Goal: Task Accomplishment & Management: Use online tool/utility

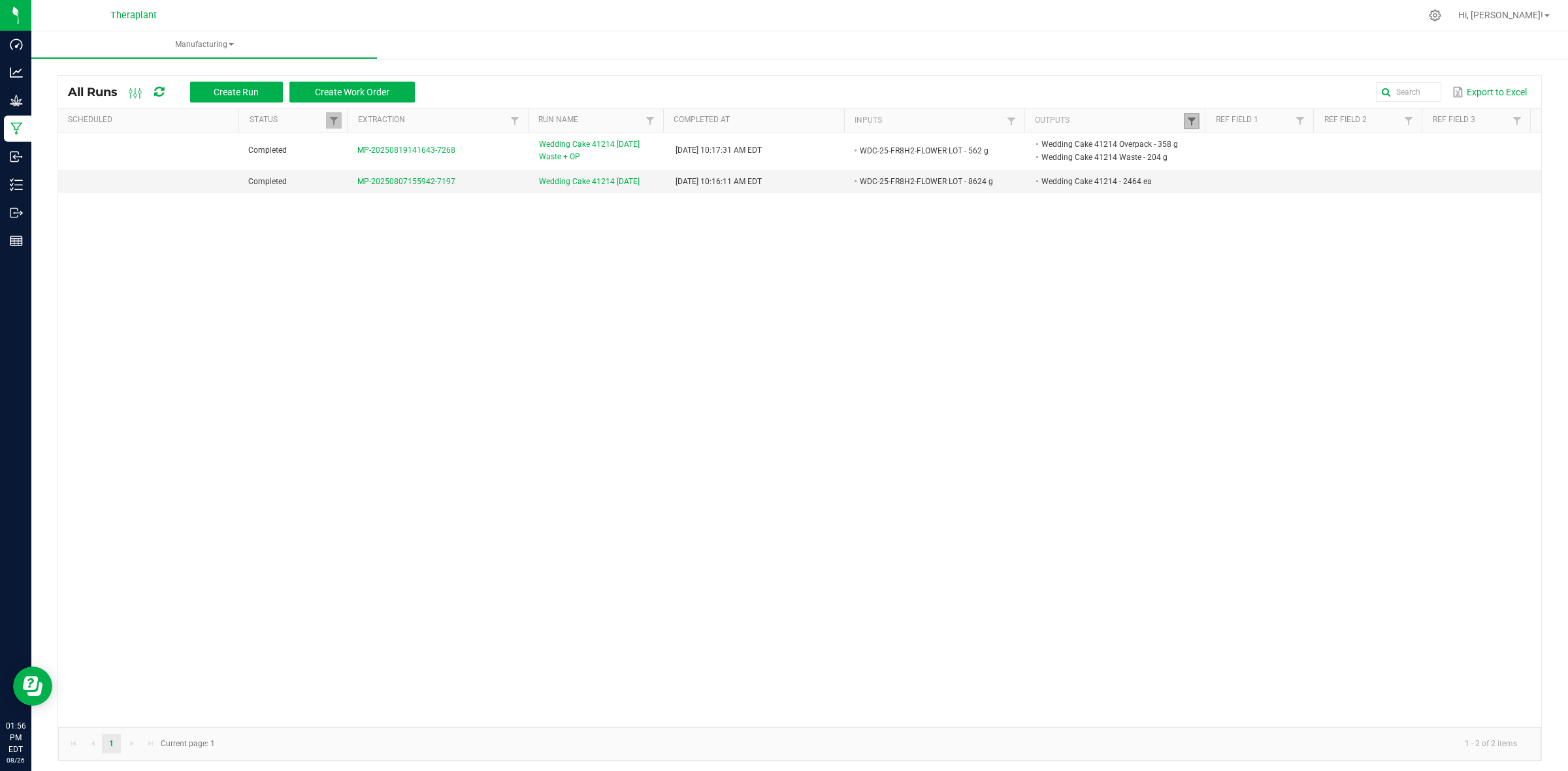
click at [1186, 124] on span at bounding box center [1191, 121] width 10 height 10
click at [1209, 188] on button "Clear" at bounding box center [1214, 182] width 64 height 29
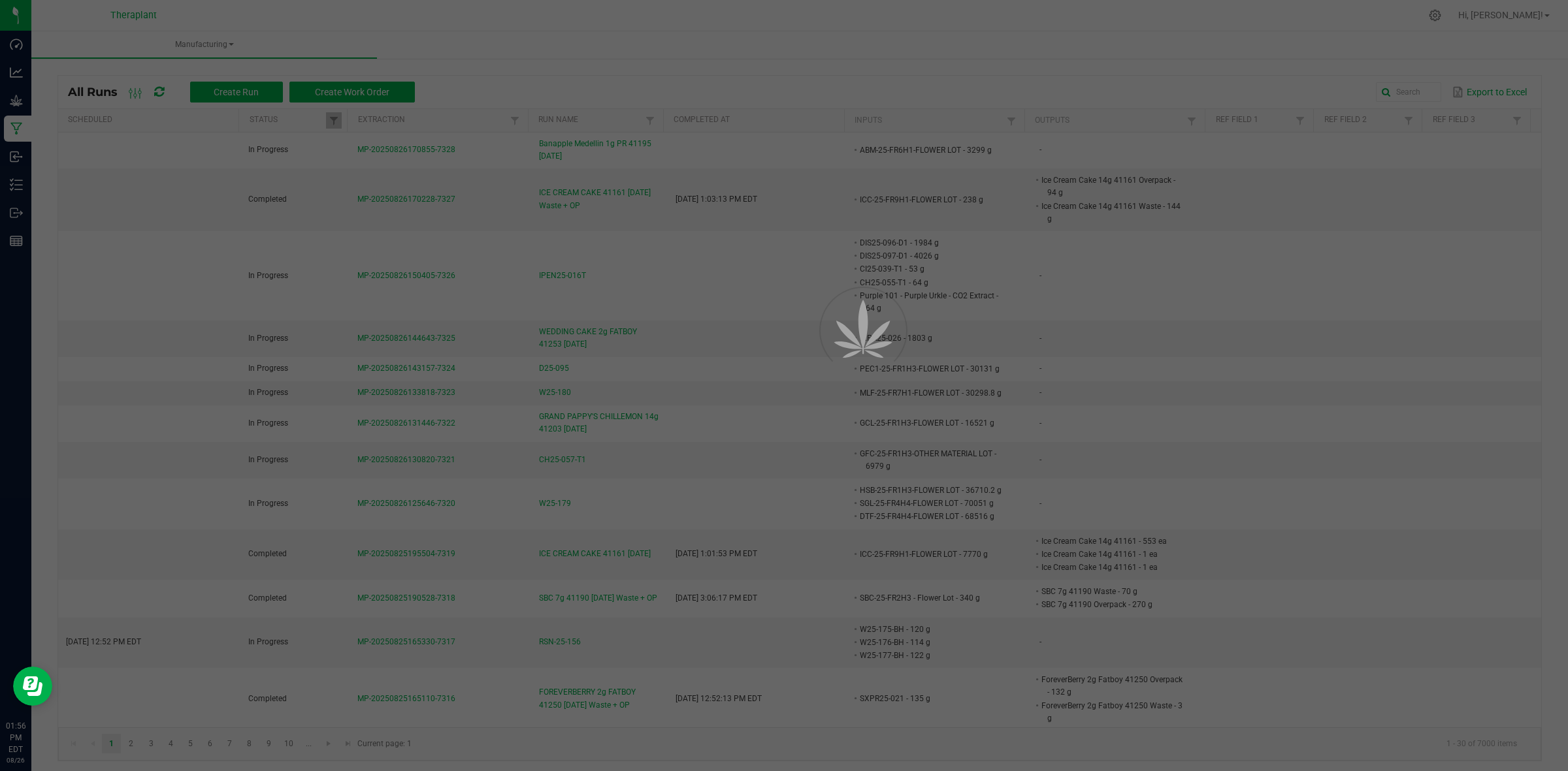
click at [1006, 118] on div at bounding box center [784, 386] width 1568 height 771
drag, startPoint x: 610, startPoint y: 441, endPoint x: 807, endPoint y: 471, distance: 199.3
click at [807, 471] on div at bounding box center [784, 386] width 1568 height 771
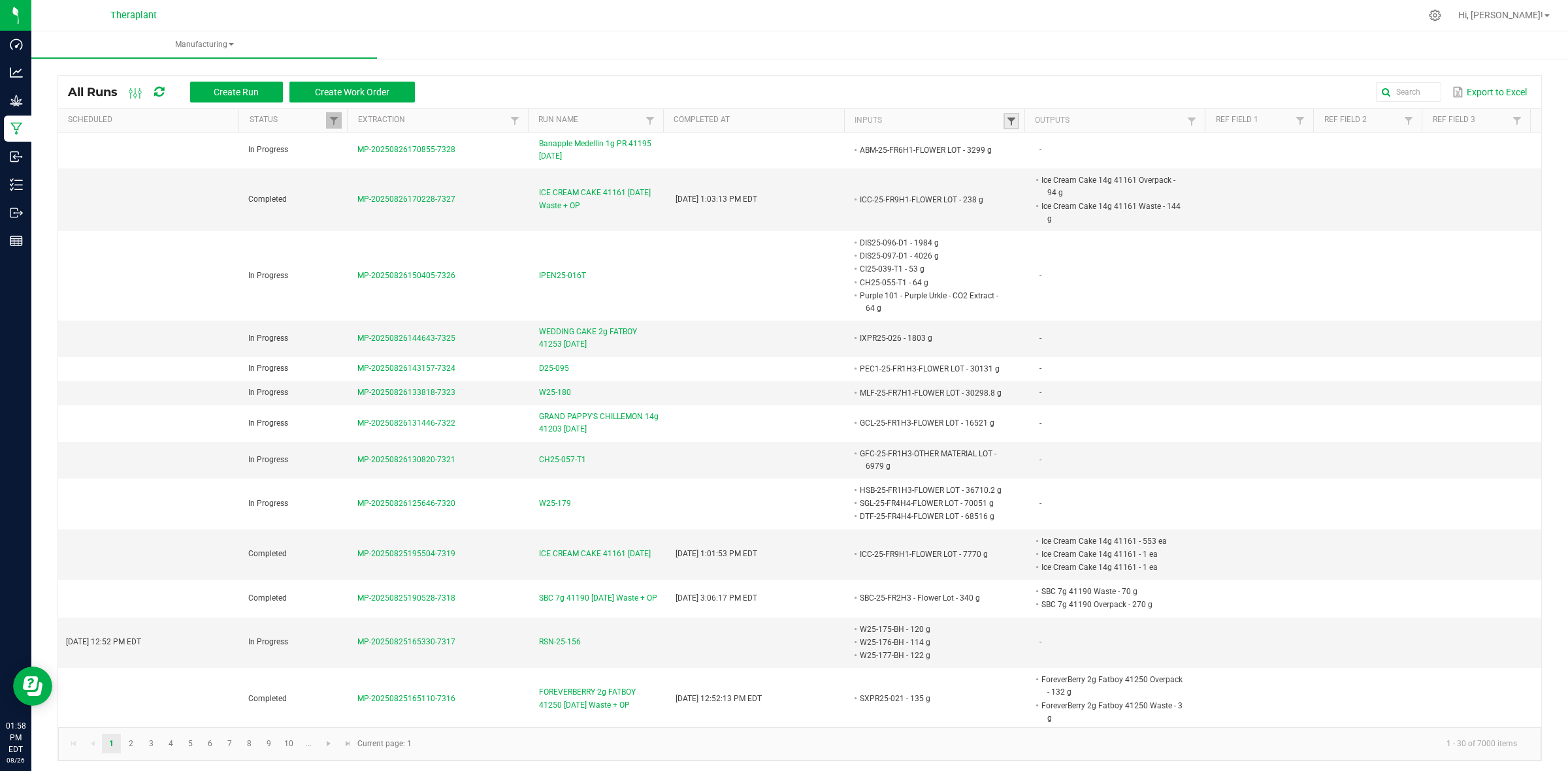
click at [1006, 118] on span at bounding box center [1011, 121] width 10 height 10
click at [1030, 147] on input "text" at bounding box center [1070, 147] width 134 height 19
paste input "CGZ-24-F1H1B"
type input "CGZ-24-F1H1B"
click at [1083, 175] on button "Filter" at bounding box center [1106, 182] width 65 height 29
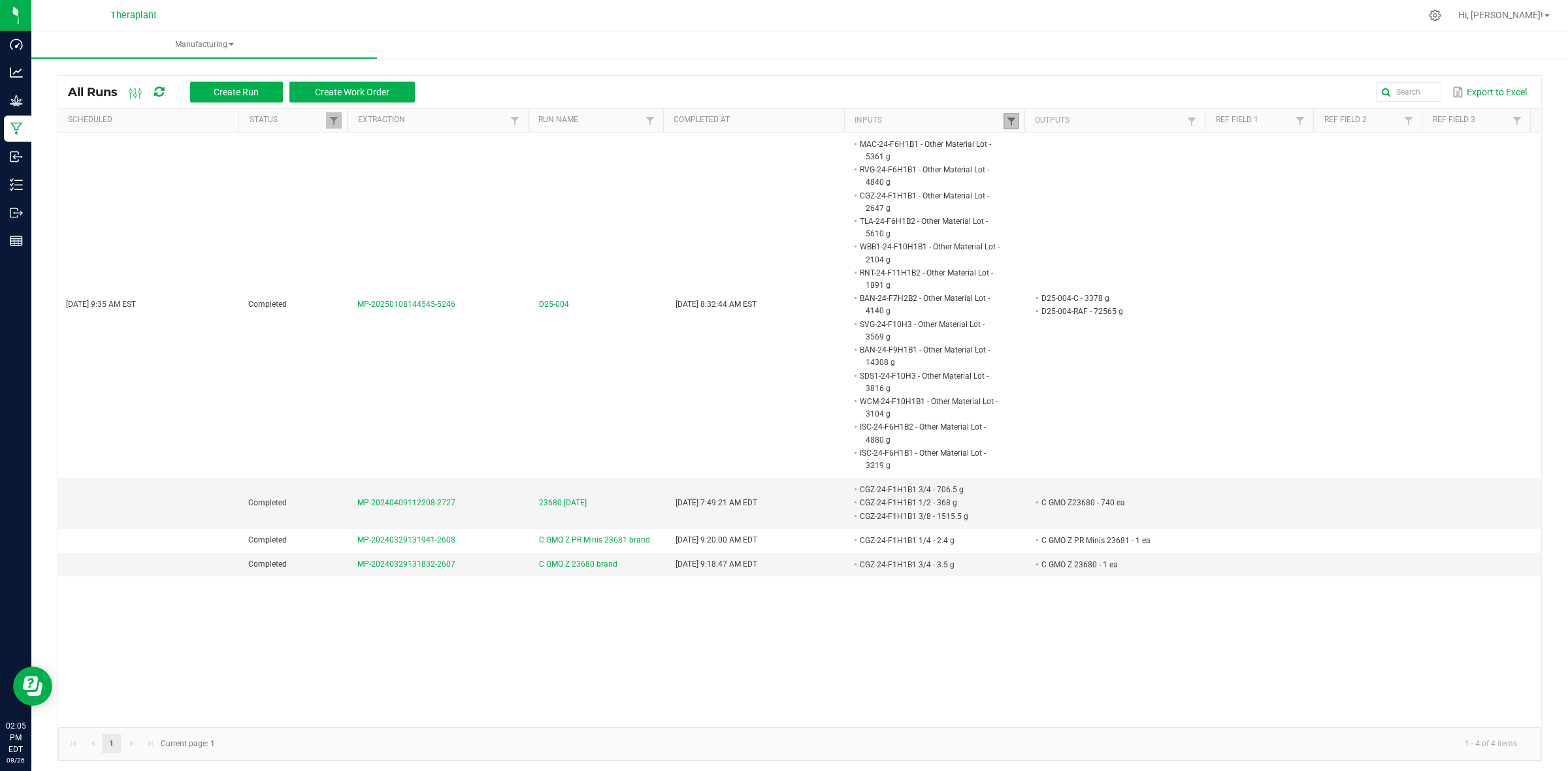
click at [1006, 124] on span at bounding box center [1011, 121] width 10 height 10
click at [1056, 141] on input "CGZ-24-F1H1B" at bounding box center [1070, 147] width 134 height 19
paste input "PCO-24-F9H3"
click at [1089, 143] on input "CGZ-24-PCO-24-F9H3" at bounding box center [1070, 147] width 134 height 19
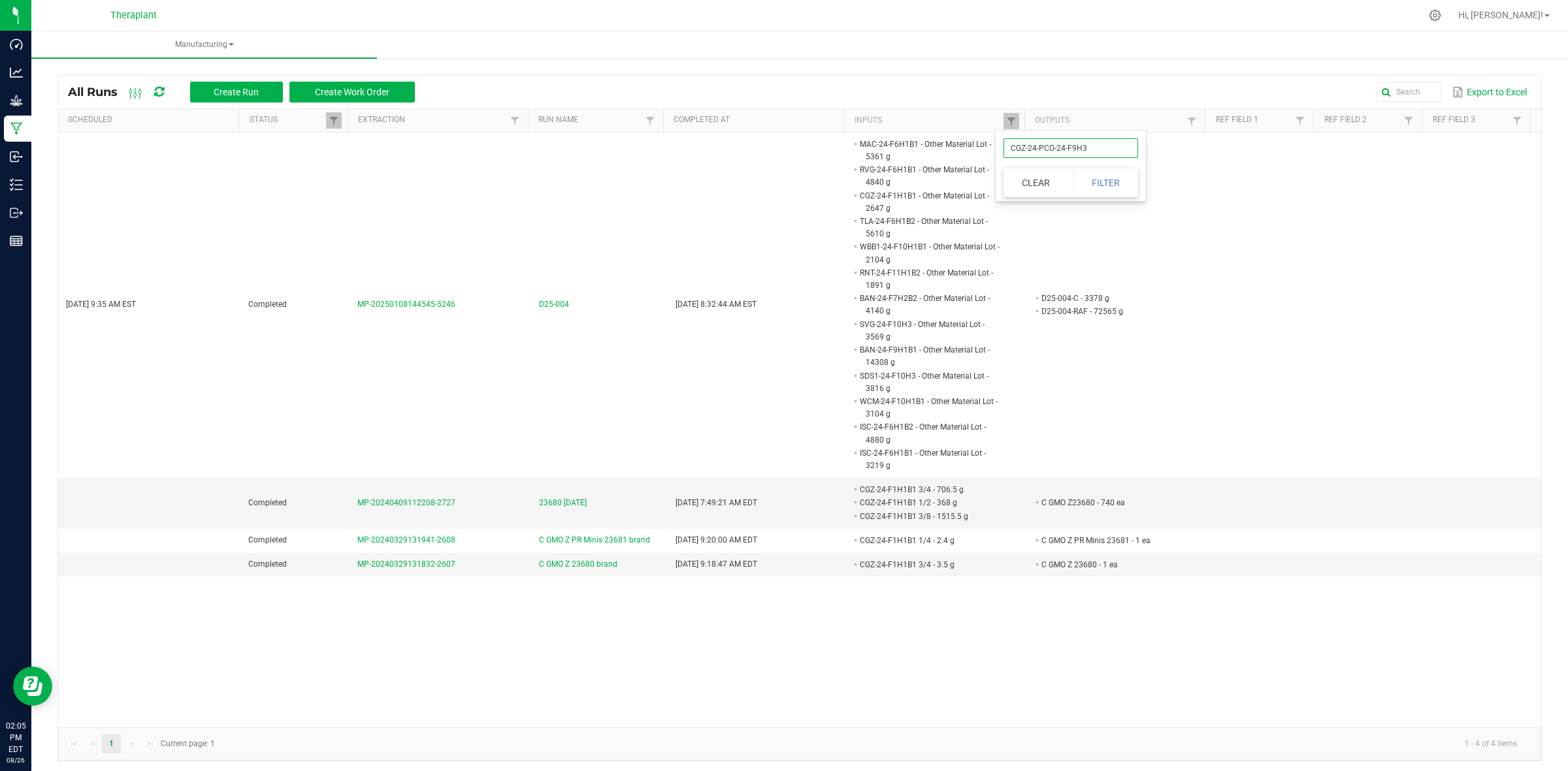
click at [1089, 143] on input "CGZ-24-PCO-24-F9H3" at bounding box center [1070, 147] width 134 height 19
paste input "text"
type input "PCO-24-F9H3"
click at [1111, 171] on button "Filter" at bounding box center [1106, 182] width 65 height 29
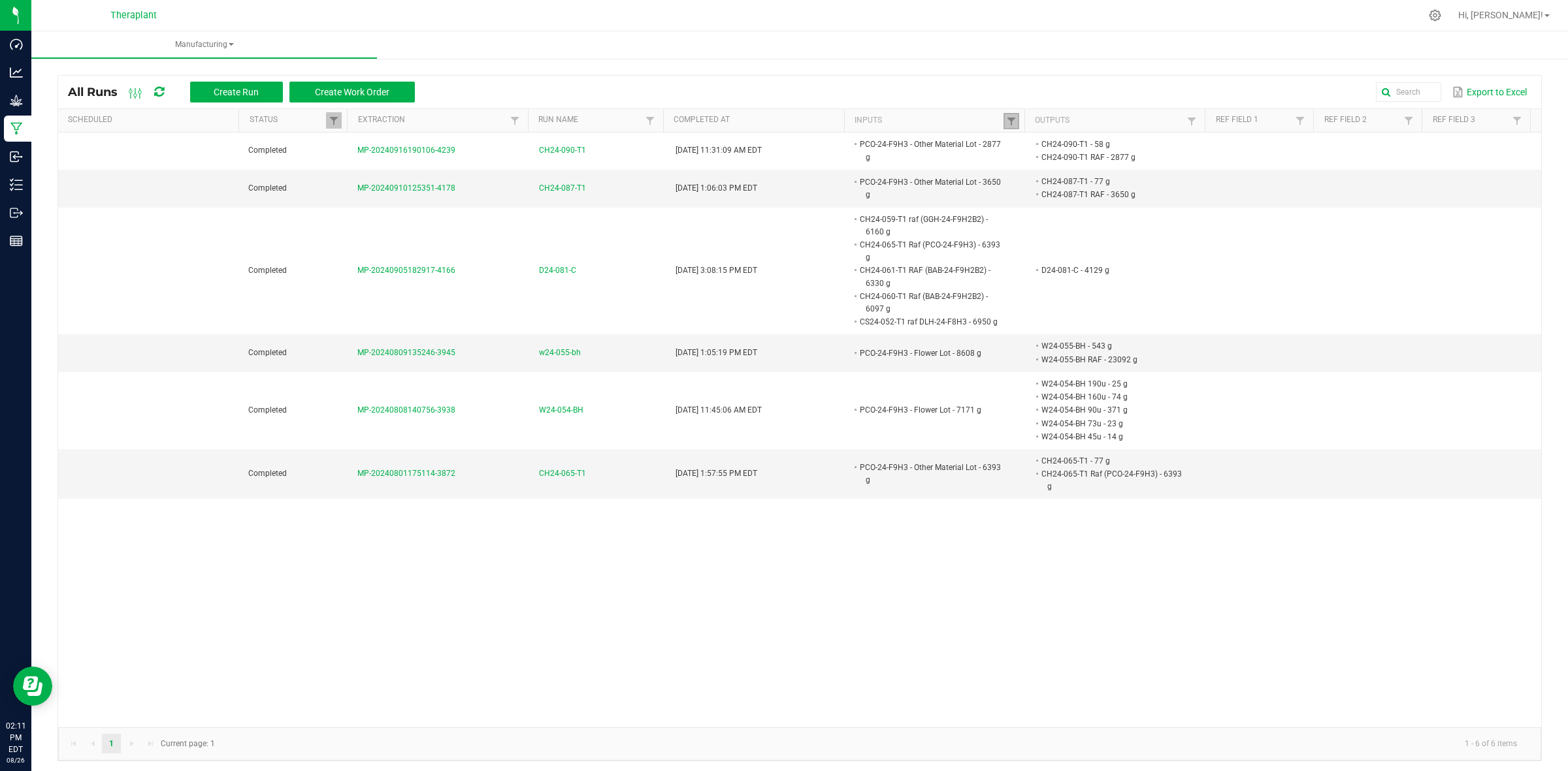
click at [1003, 127] on link at bounding box center [1011, 121] width 16 height 16
click at [1059, 147] on input "PCO-24-F9H3" at bounding box center [1070, 147] width 134 height 19
paste input "HDIS24-002"
click at [1079, 147] on input "PCO-24-HDIS24-002" at bounding box center [1070, 147] width 134 height 19
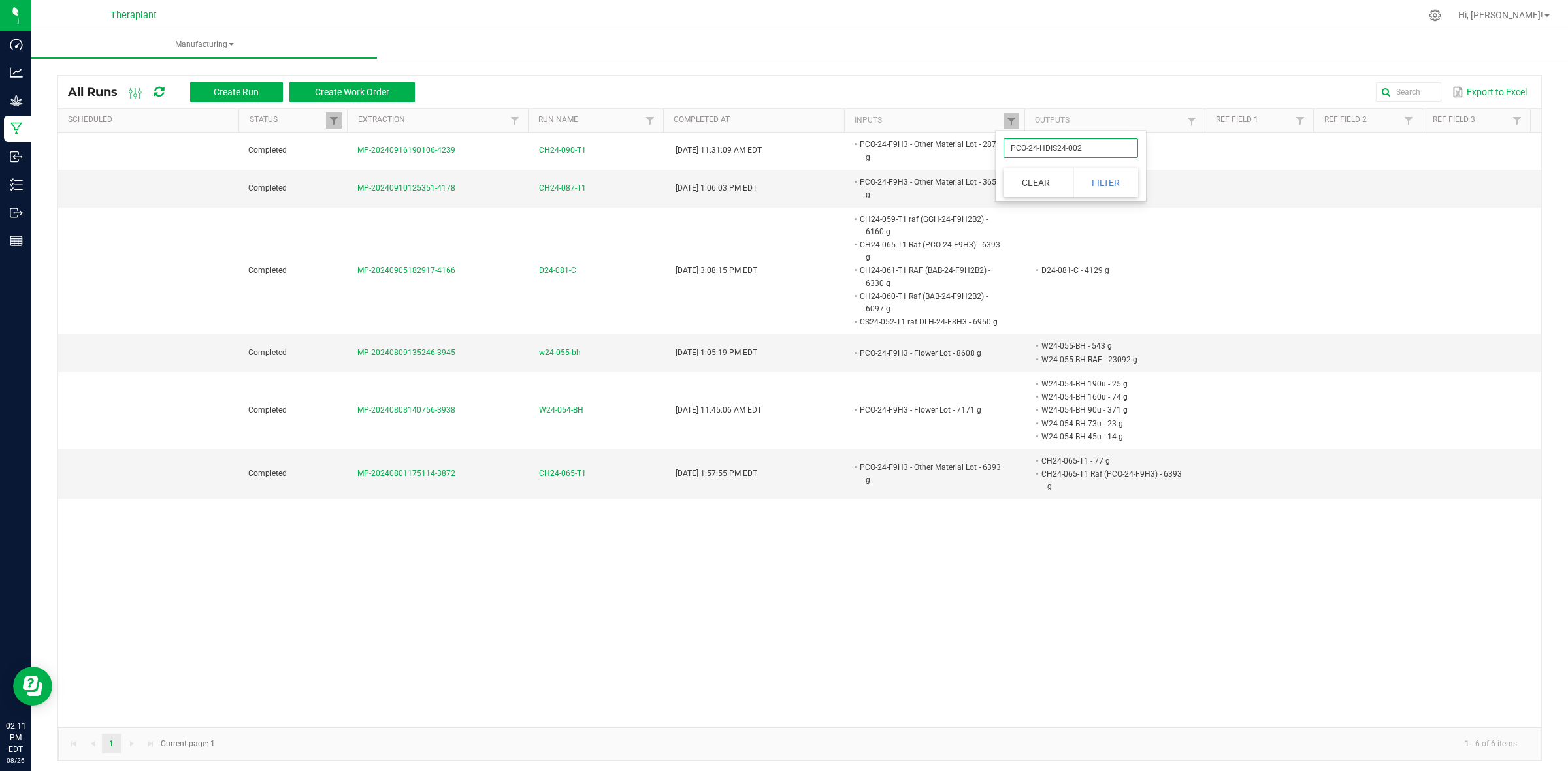
click at [1079, 147] on input "PCO-24-HDIS24-002" at bounding box center [1070, 147] width 134 height 19
paste input "text"
type input "HDIS24-002"
click at [1096, 173] on button "Filter" at bounding box center [1106, 182] width 65 height 29
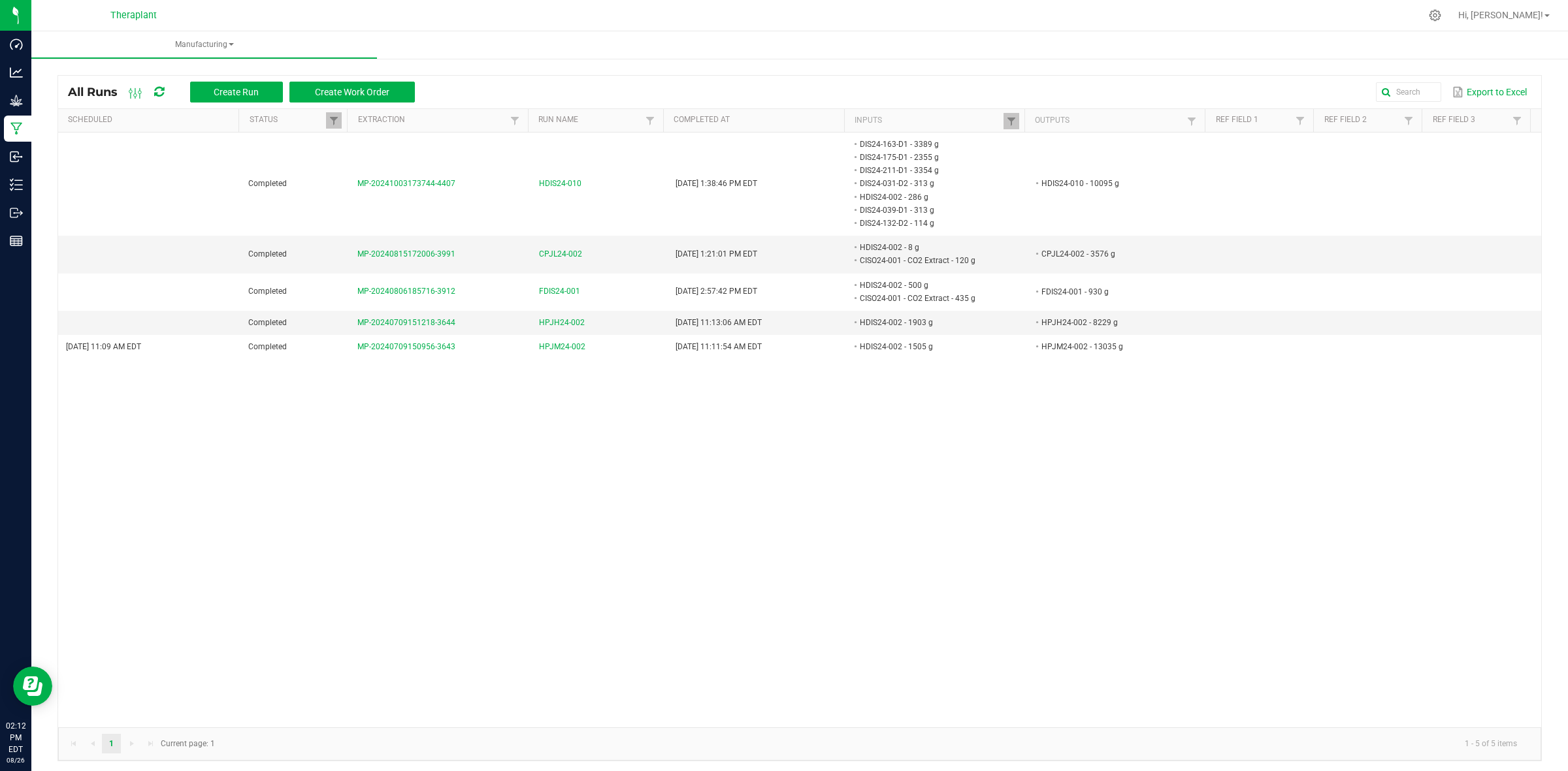
drag, startPoint x: 1102, startPoint y: 351, endPoint x: 1082, endPoint y: 390, distance: 43.8
click at [1082, 390] on div "Completed MP-20241003173744-4407 HDIS24-010 [DATE] 1:38:46 PM EDT DIS24-163-D1 …" at bounding box center [799, 430] width 1483 height 595
click at [1006, 123] on span at bounding box center [1011, 121] width 10 height 10
click at [1089, 139] on input "HDIS24-002" at bounding box center [1070, 147] width 134 height 19
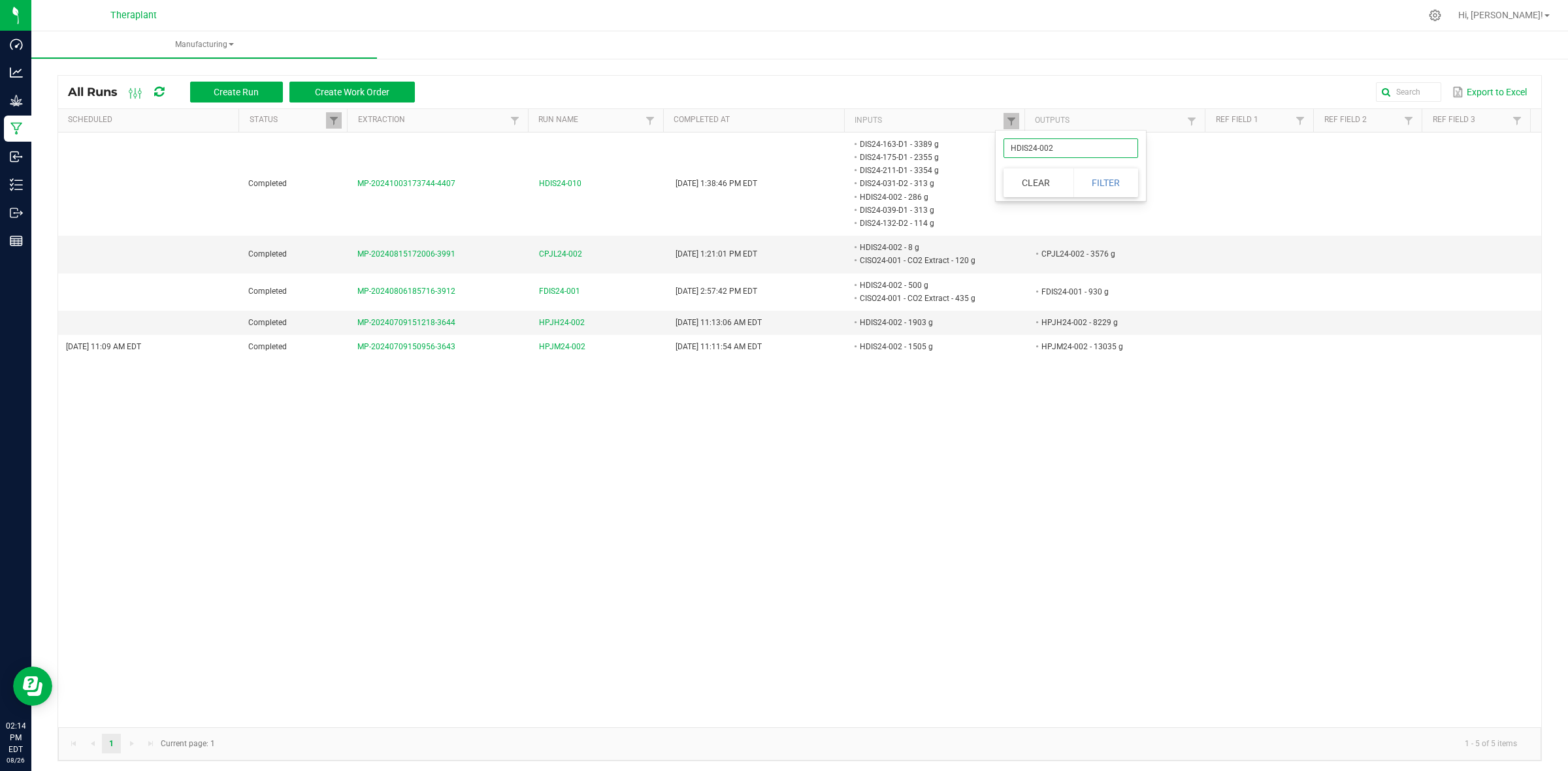
paste input "STC-24-F5H1B1"
click at [1102, 144] on input "HDIS24-STC-24-F5H1B1" at bounding box center [1070, 147] width 134 height 19
paste input "text"
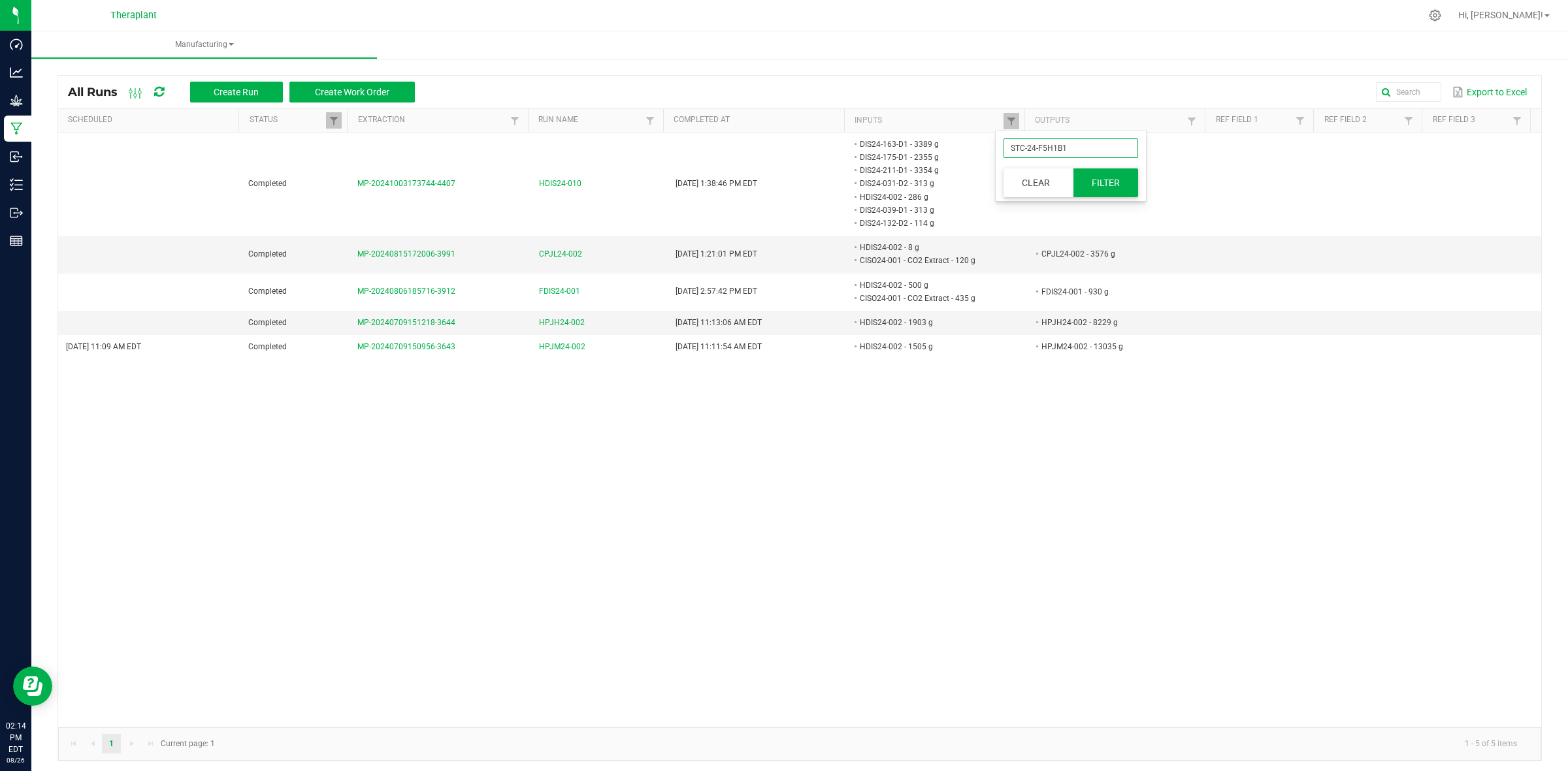
type input "STC-24-F5H1B1"
click at [1104, 176] on button "Filter" at bounding box center [1106, 182] width 65 height 29
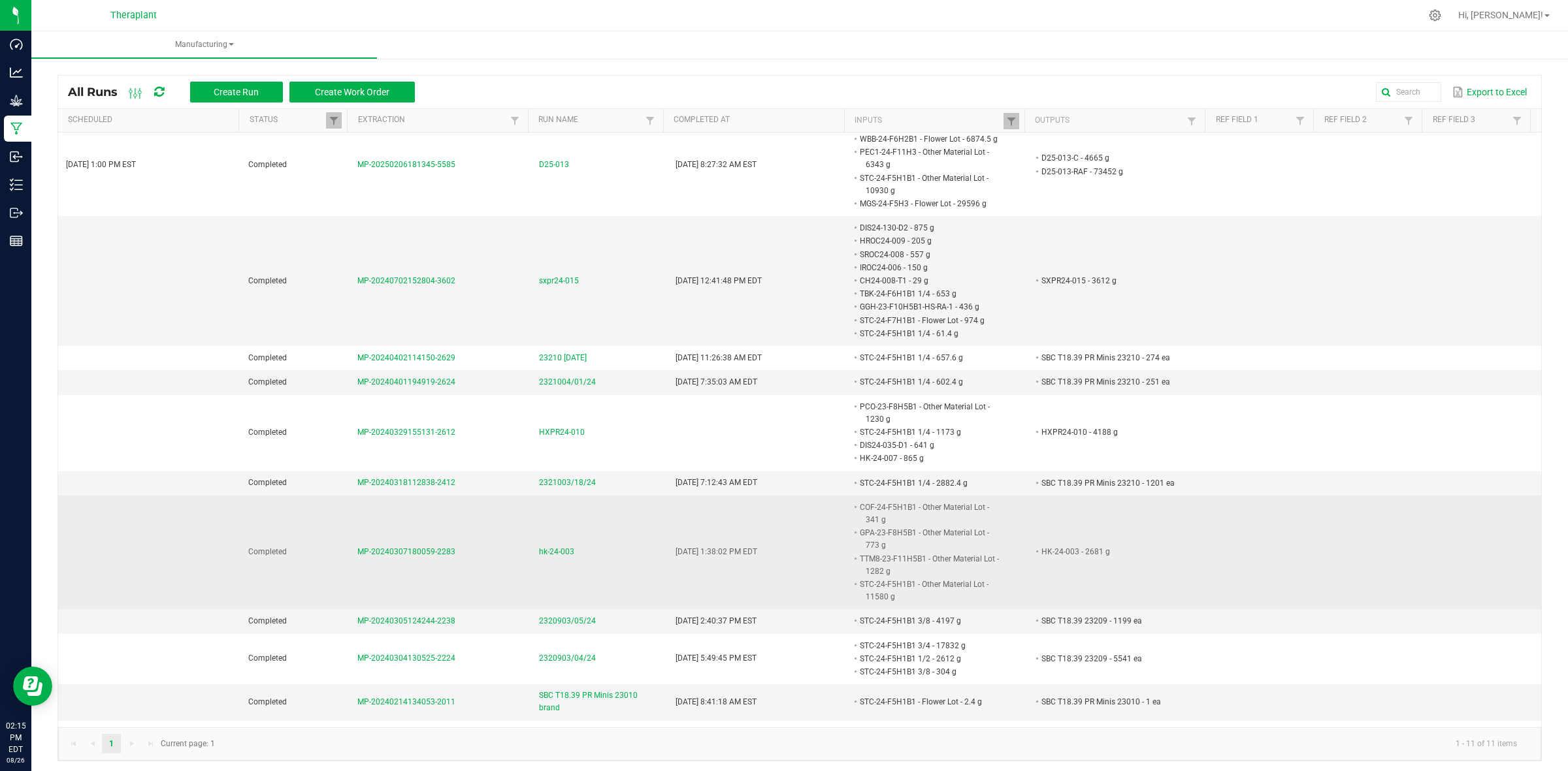
scroll to position [3, 0]
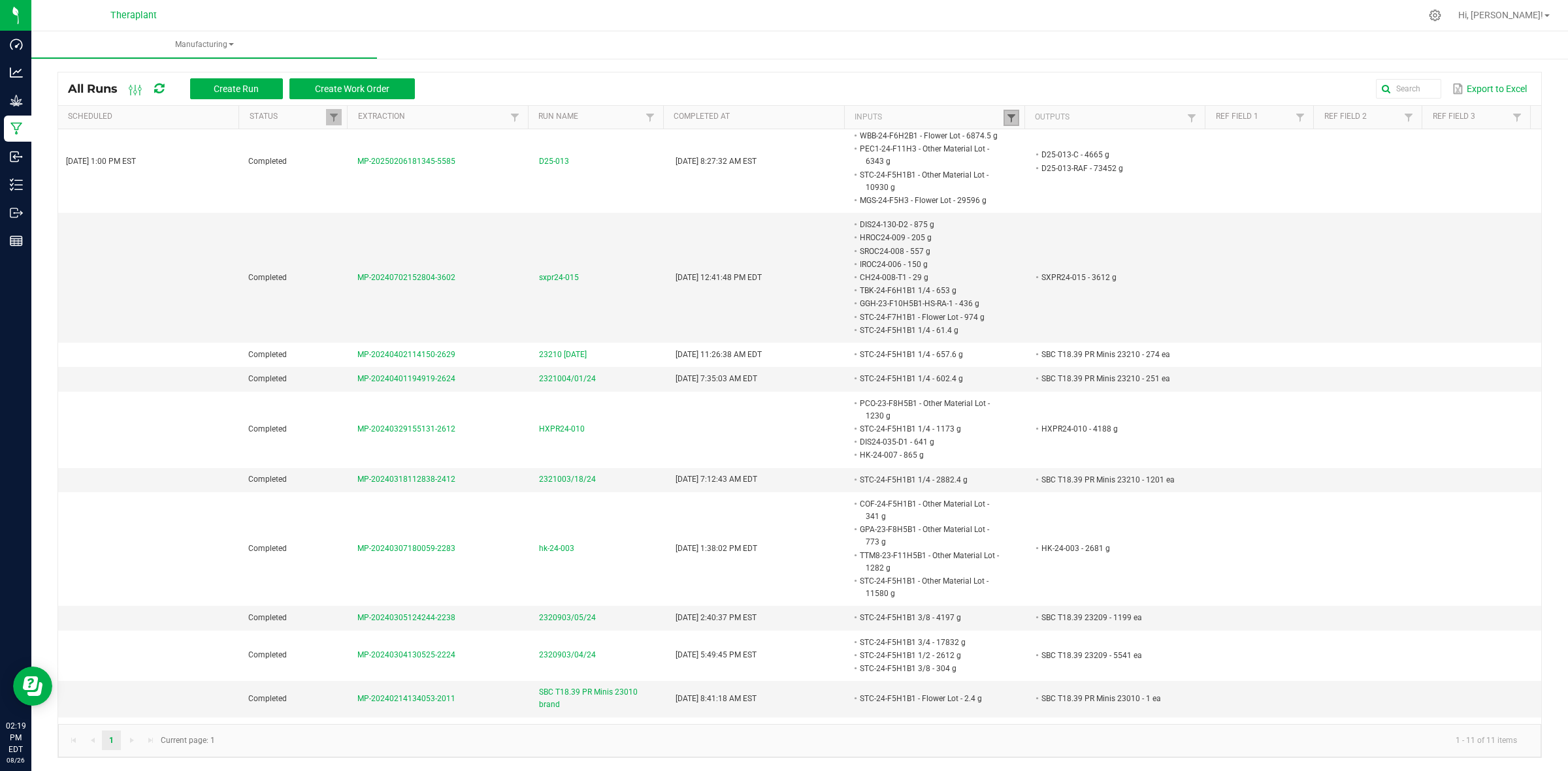
click at [1006, 119] on span at bounding box center [1011, 118] width 10 height 10
click at [1080, 143] on input "STC-24-F5H1B1" at bounding box center [1070, 144] width 134 height 19
paste input "10H1B2"
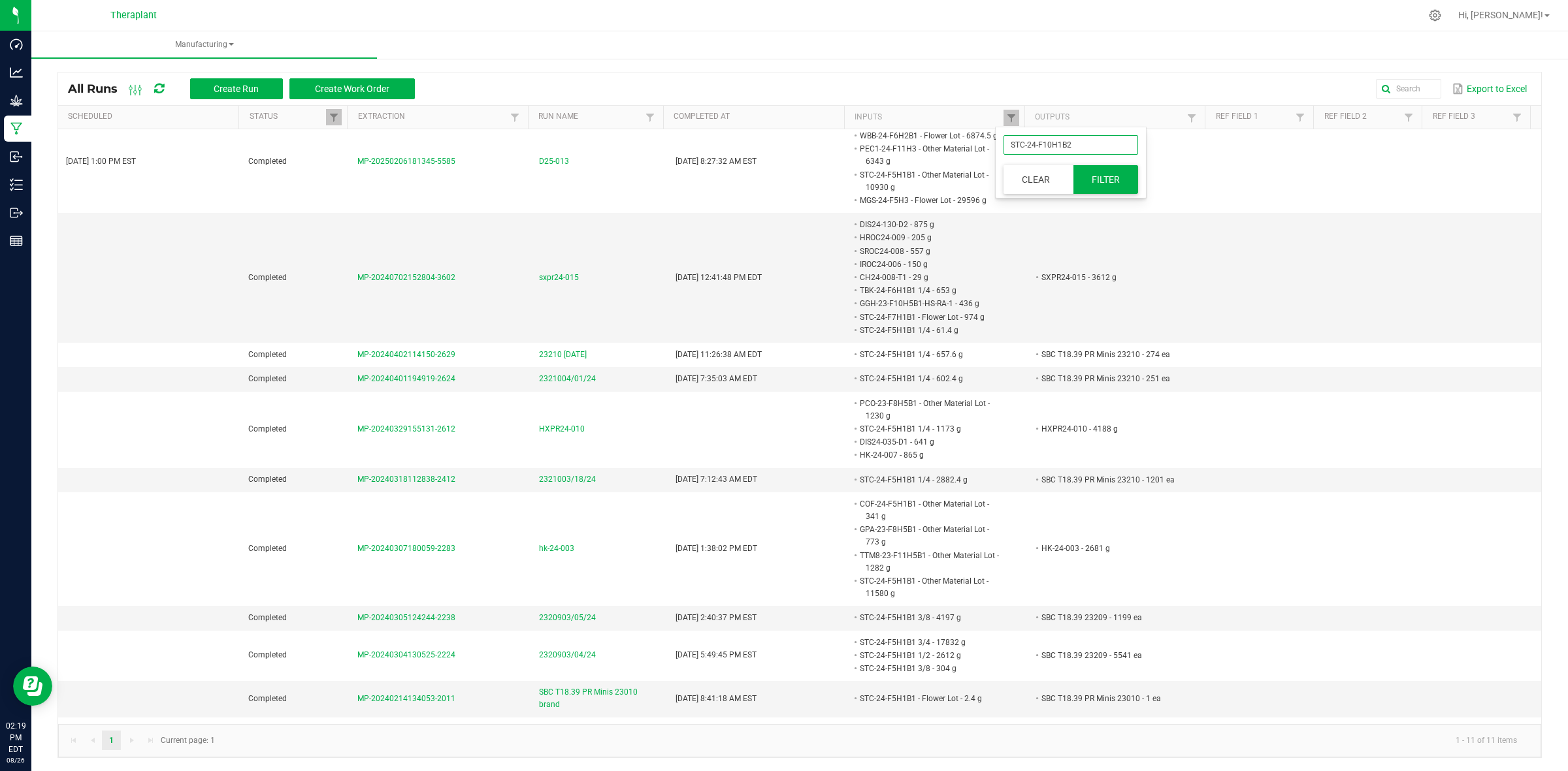
type input "STC-24-F10H1B2"
click at [1091, 181] on button "Filter" at bounding box center [1106, 179] width 65 height 29
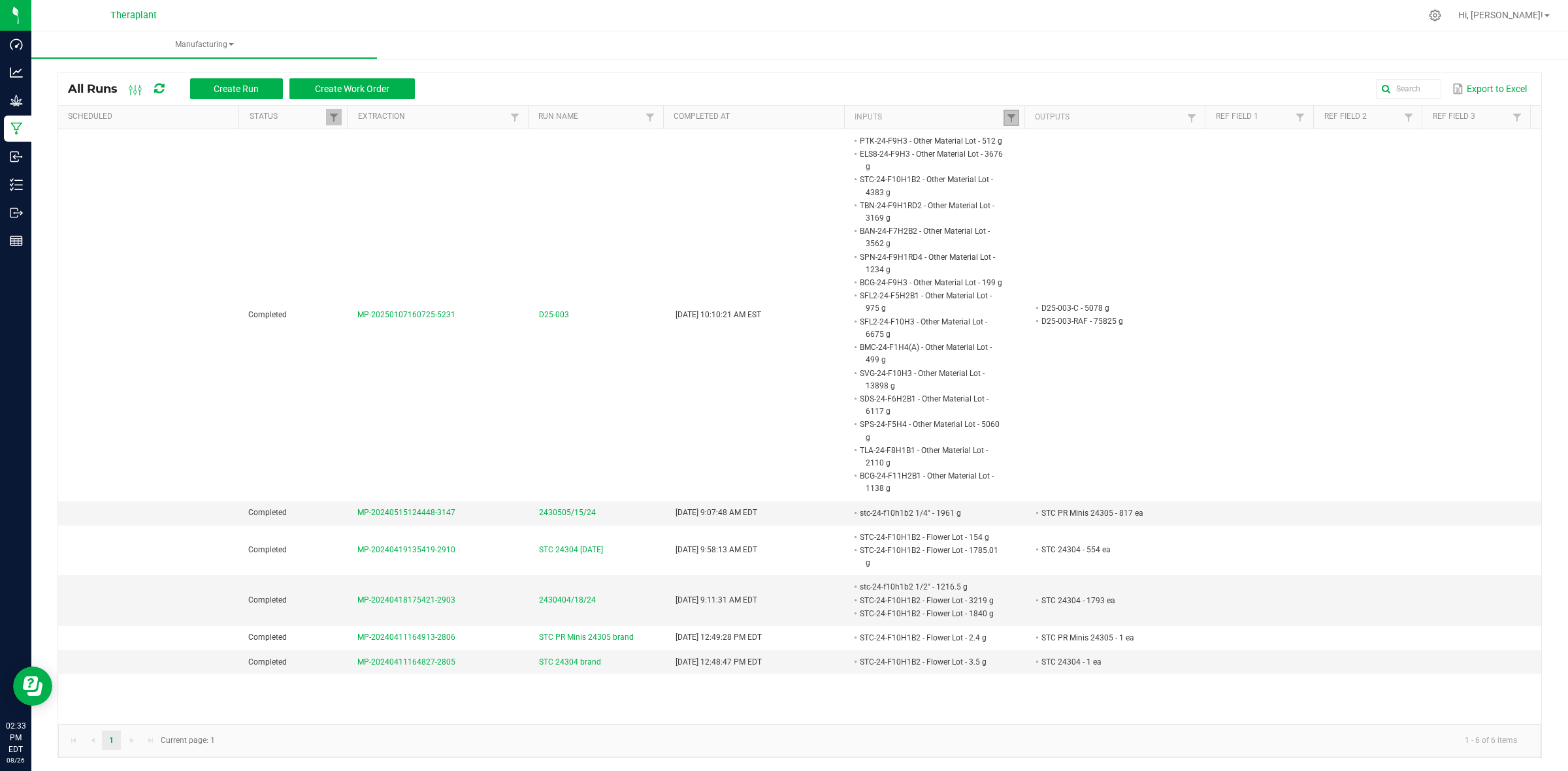
click at [1003, 125] on link at bounding box center [1011, 117] width 16 height 16
click at [1030, 145] on input "STC-24-F10H1B2" at bounding box center [1070, 144] width 134 height 19
paste input "PCO-24-F7H3"
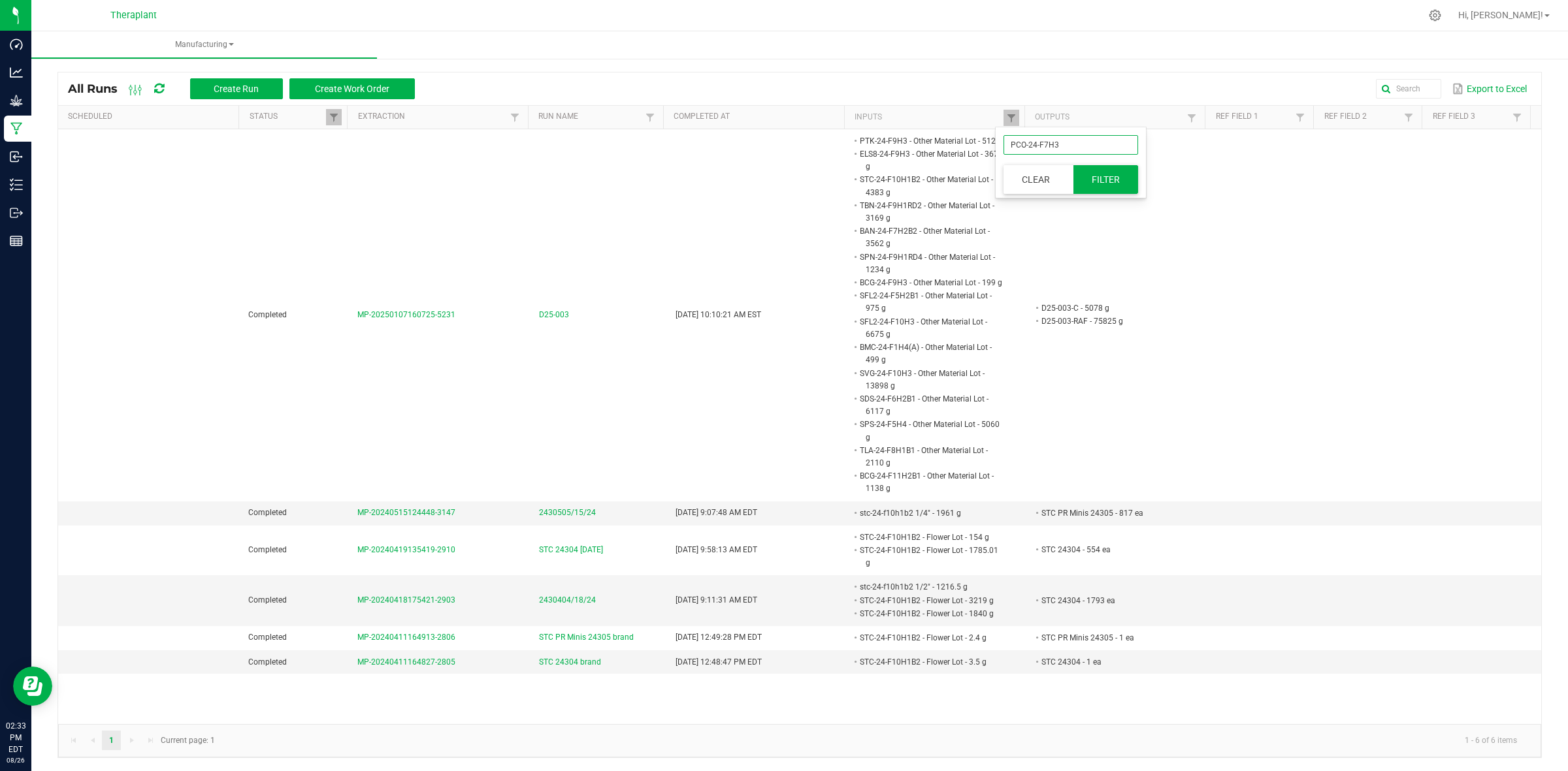
type input "PCO-24-F7H3"
click at [1116, 190] on button "Filter" at bounding box center [1106, 179] width 65 height 29
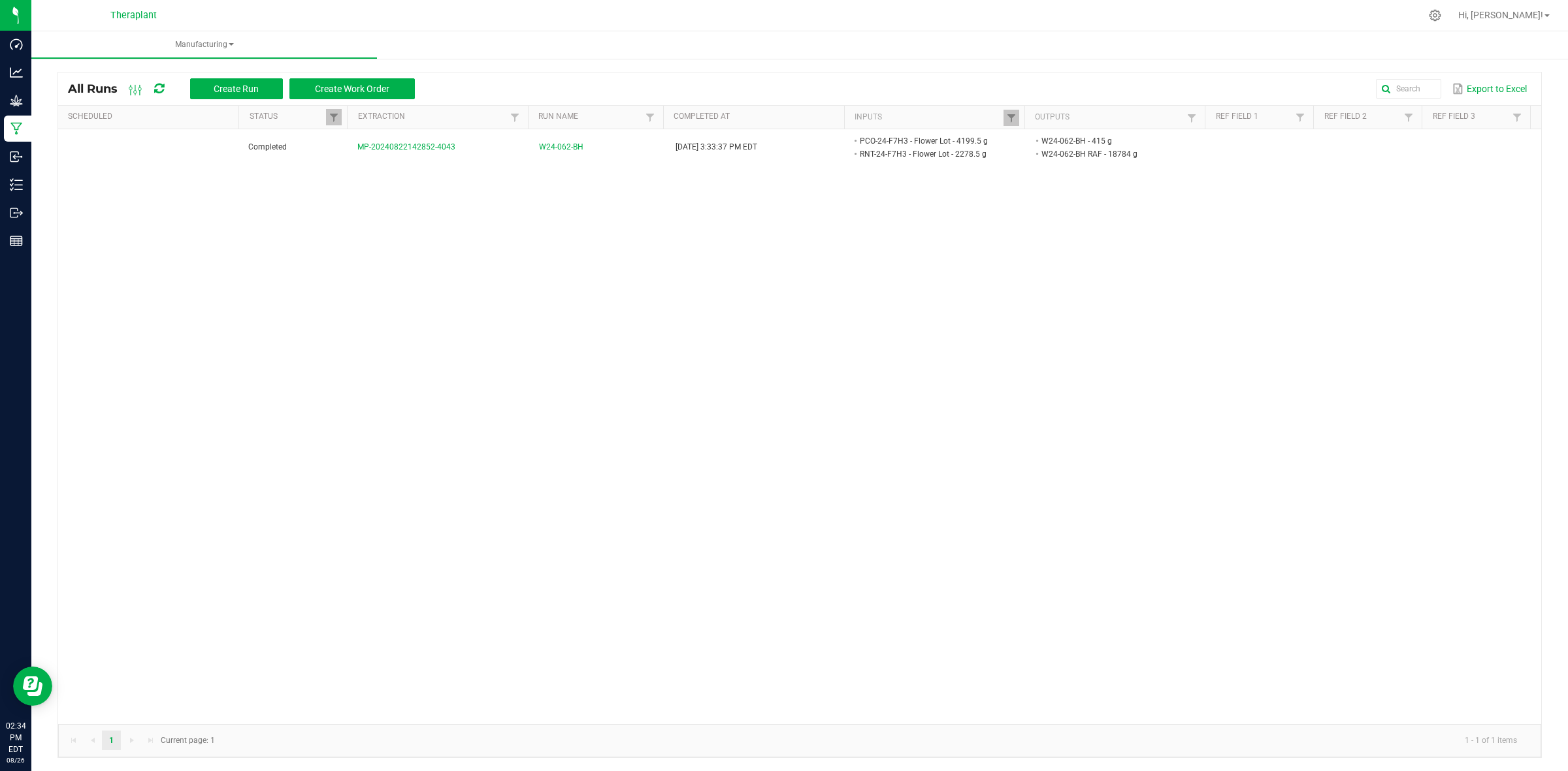
drag, startPoint x: 1108, startPoint y: 163, endPoint x: 1068, endPoint y: 230, distance: 78.0
click at [1068, 230] on div "Completed MP-20240822142852-4043 W24-062-BH [DATE] 3:33:37 PM EDT PCO-24-F7H3 -…" at bounding box center [799, 427] width 1483 height 595
click at [1006, 121] on span at bounding box center [1011, 118] width 10 height 10
click at [1065, 146] on input "PCO-24-F7H3" at bounding box center [1070, 144] width 134 height 19
click at [1049, 144] on input "PCO-24-F7H3" at bounding box center [1070, 144] width 134 height 19
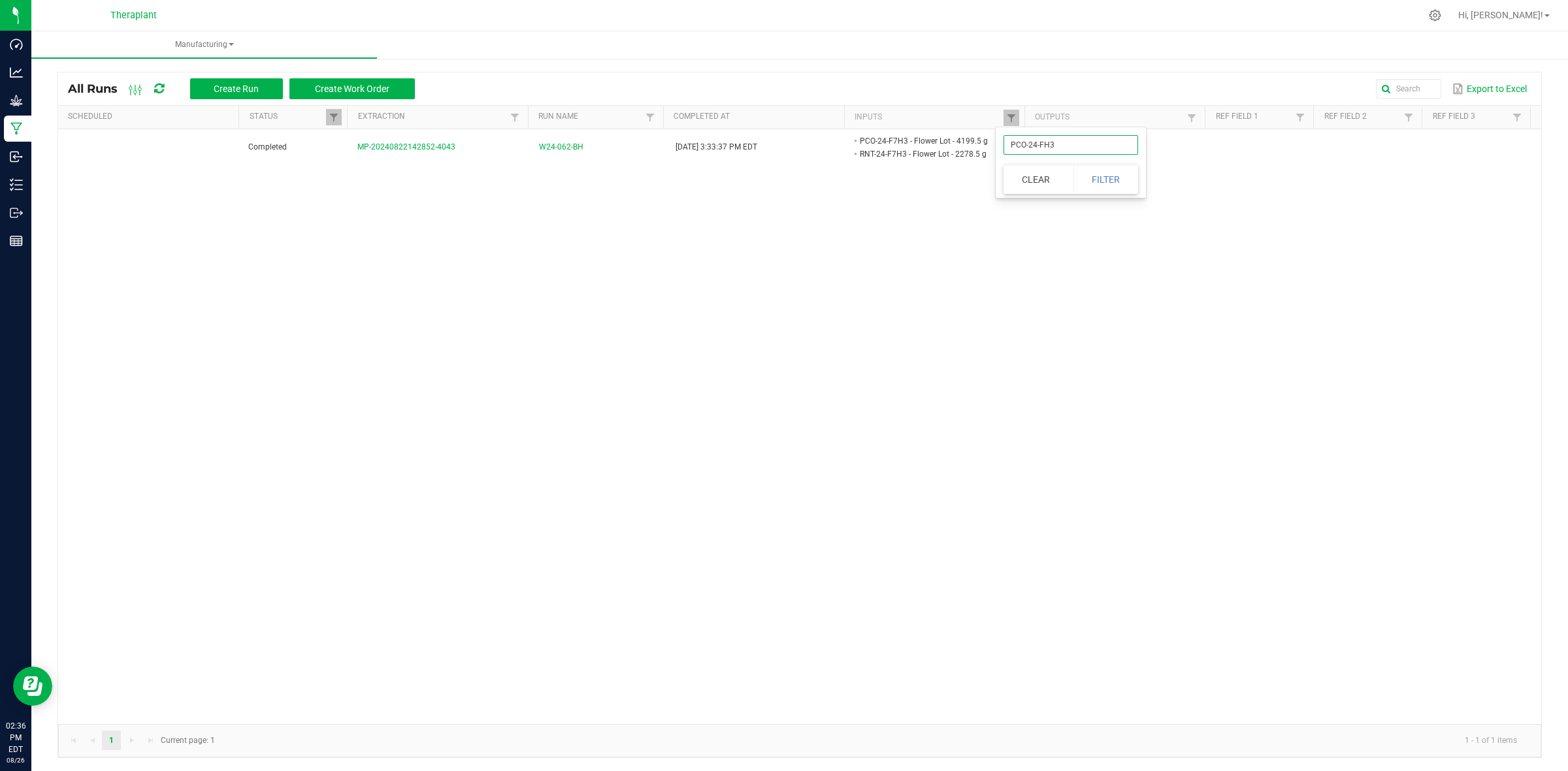
type input "PCO-24-F6H3"
click button "Filter" at bounding box center [1106, 179] width 65 height 29
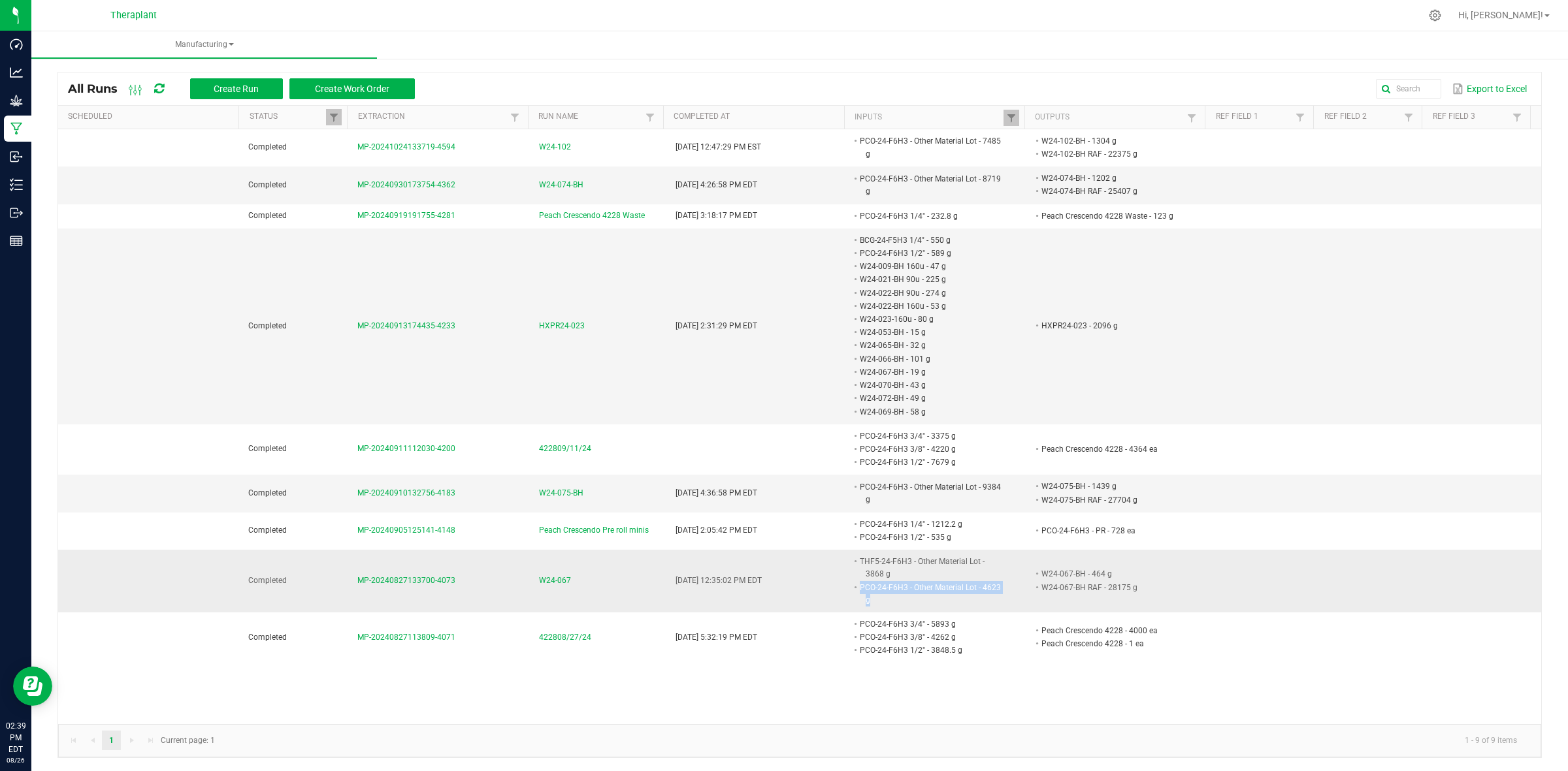
drag, startPoint x: 867, startPoint y: 585, endPoint x: 844, endPoint y: 570, distance: 27.5
click at [857, 581] on li "PCO-24-F6H3 - Other Material Lot - 4623 g" at bounding box center [930, 593] width 146 height 26
